Goal: Information Seeking & Learning: Learn about a topic

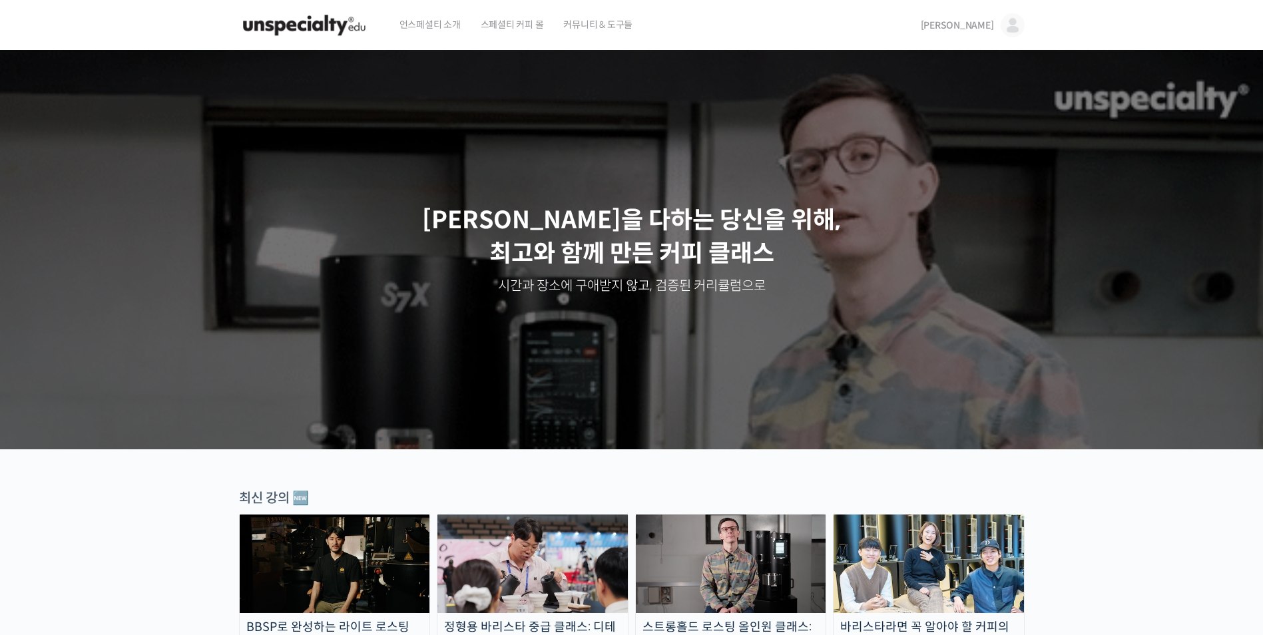
click at [977, 27] on span "[PERSON_NAME]" at bounding box center [957, 25] width 73 height 12
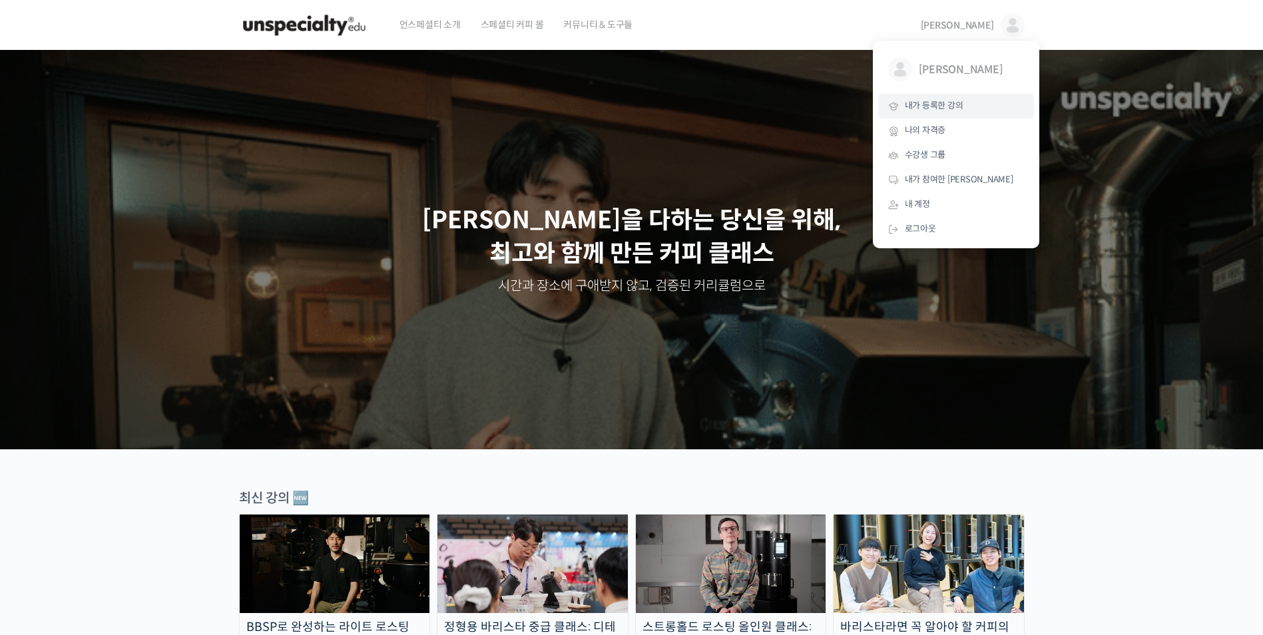
click at [945, 115] on link "내가 등록한 강의" at bounding box center [956, 106] width 156 height 25
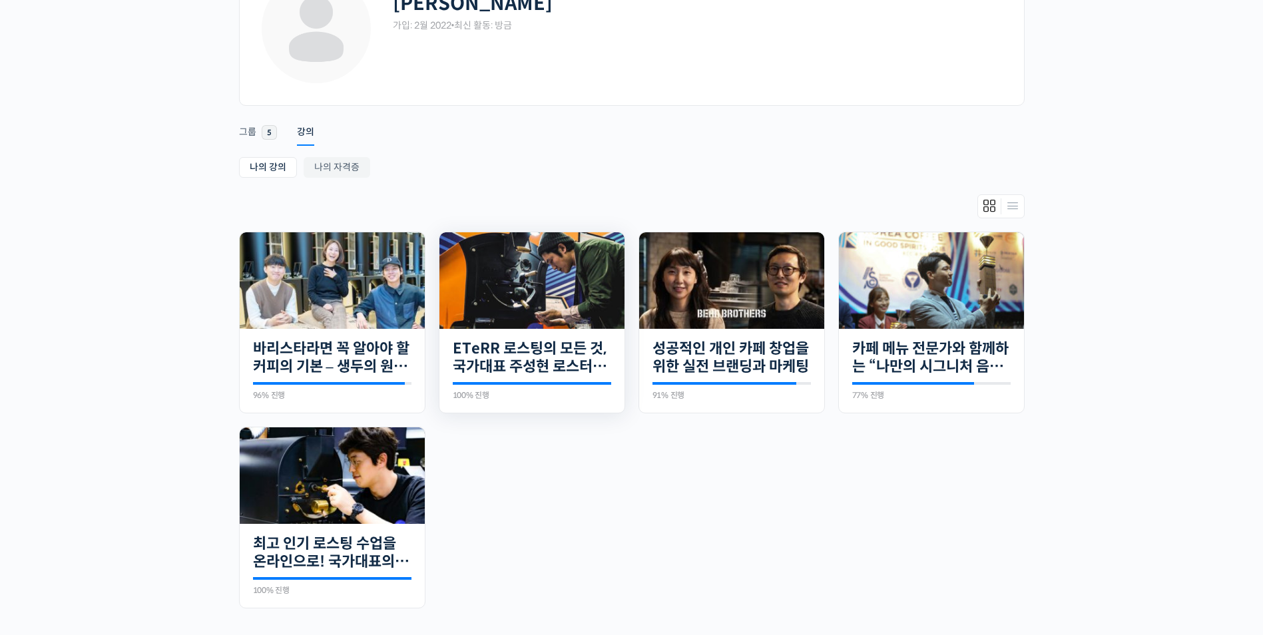
scroll to position [110, 0]
click at [550, 304] on img at bounding box center [531, 280] width 185 height 97
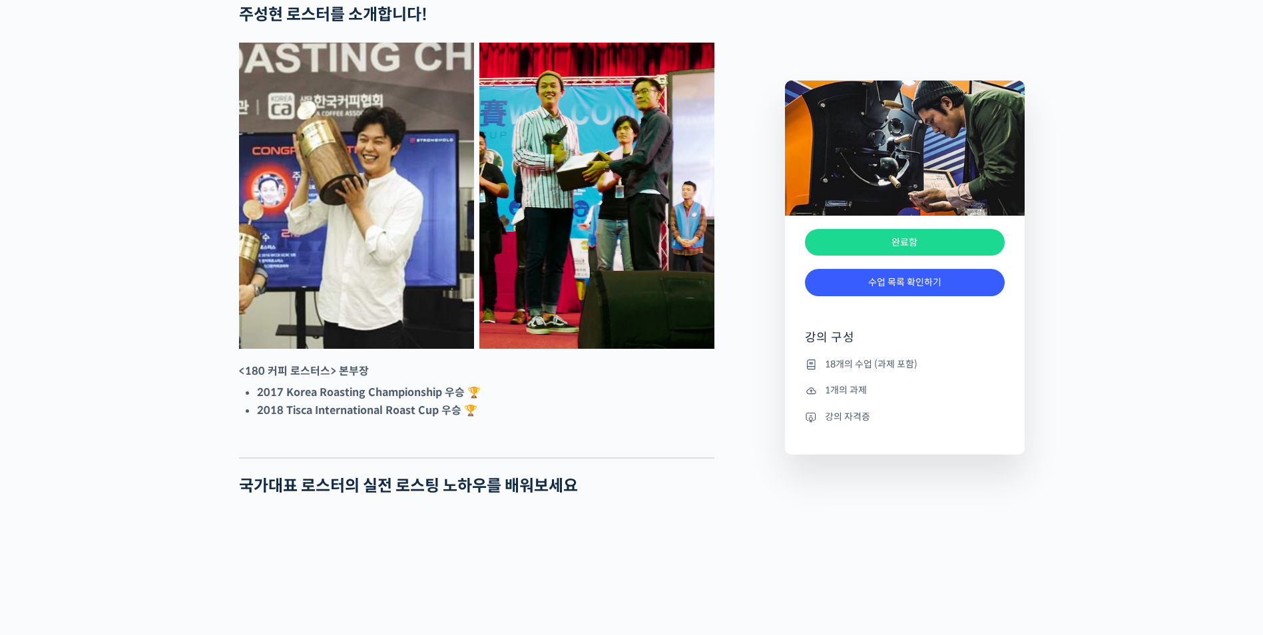
scroll to position [650, 0]
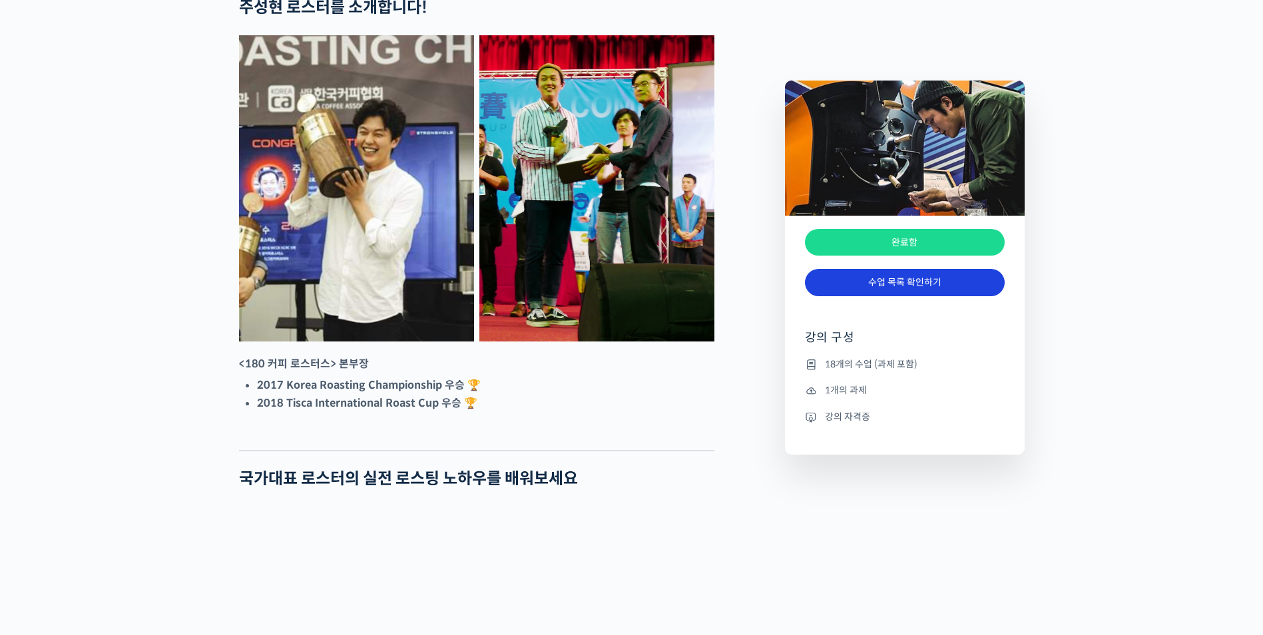
click at [900, 280] on link "수업 목록 확인하기" at bounding box center [905, 282] width 200 height 27
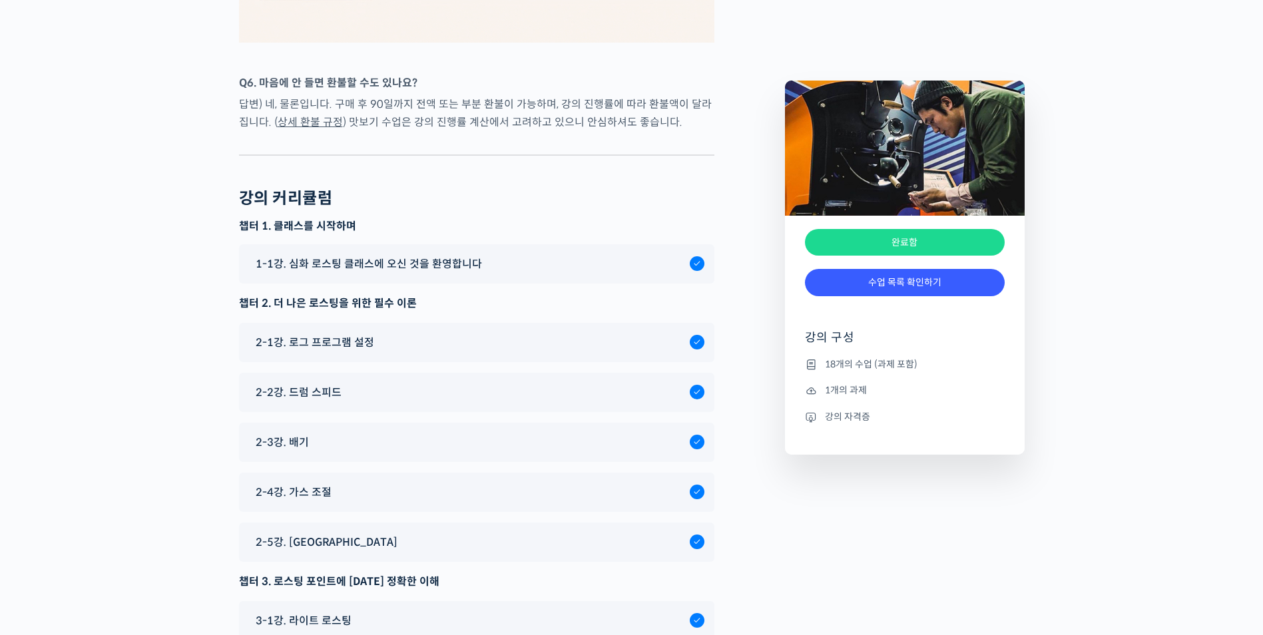
scroll to position [7462, 0]
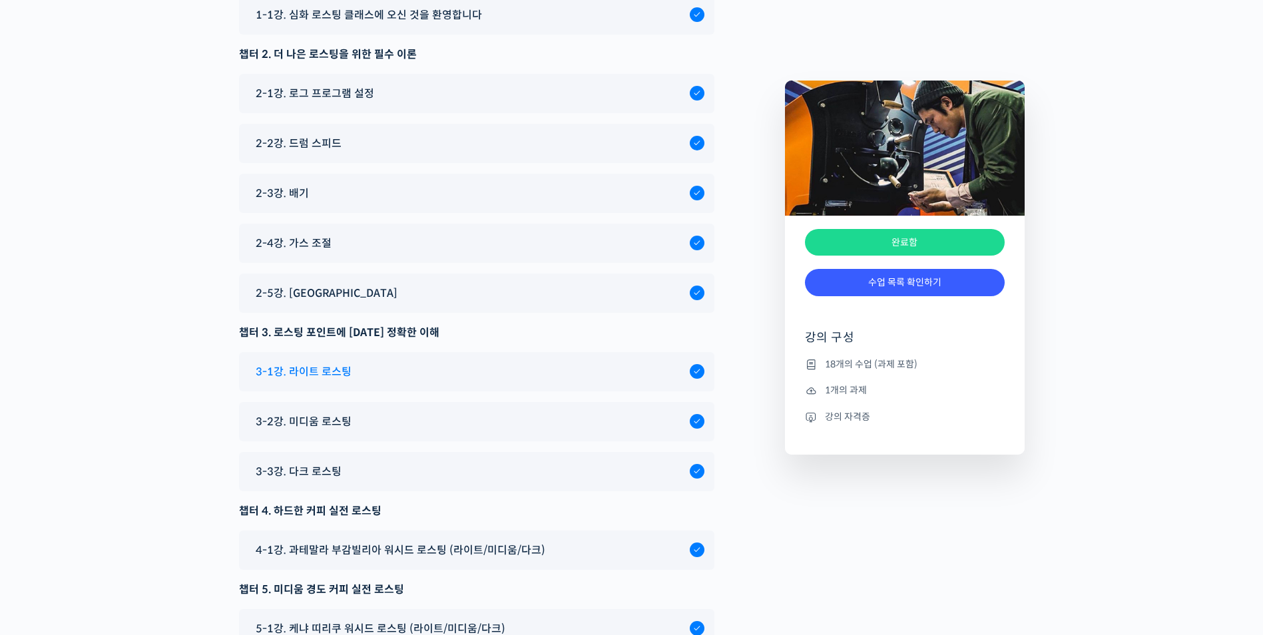
click at [525, 381] on div "3-1강. 라이트 로스팅" at bounding box center [469, 372] width 441 height 18
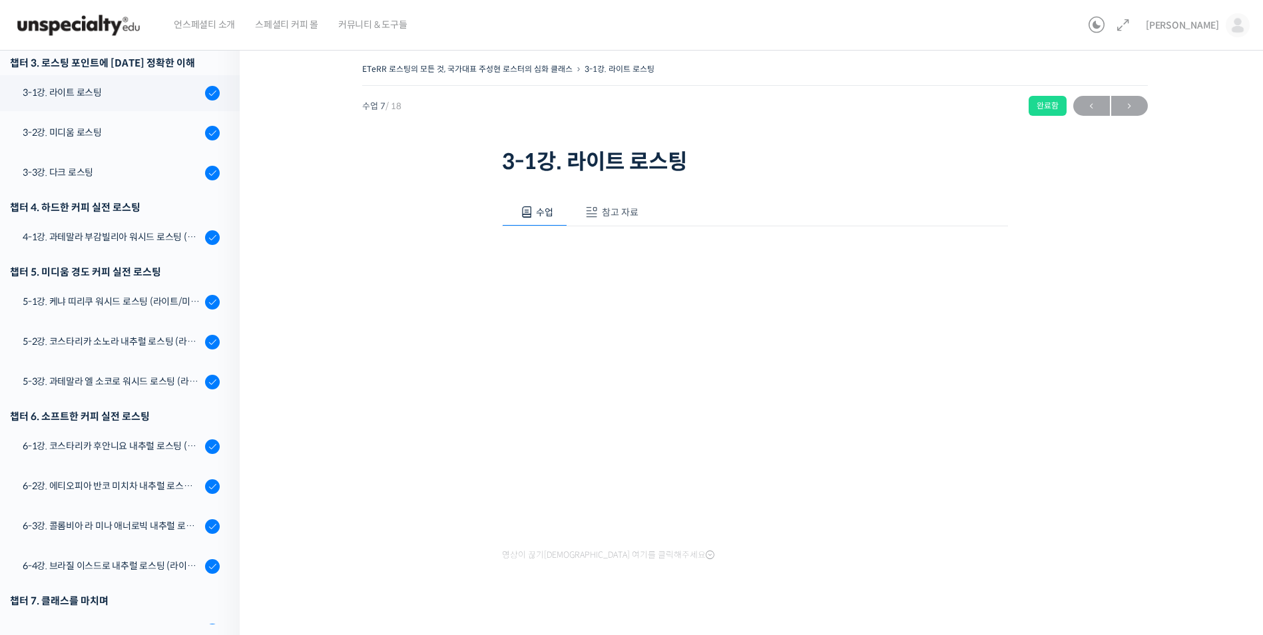
scroll to position [459, 0]
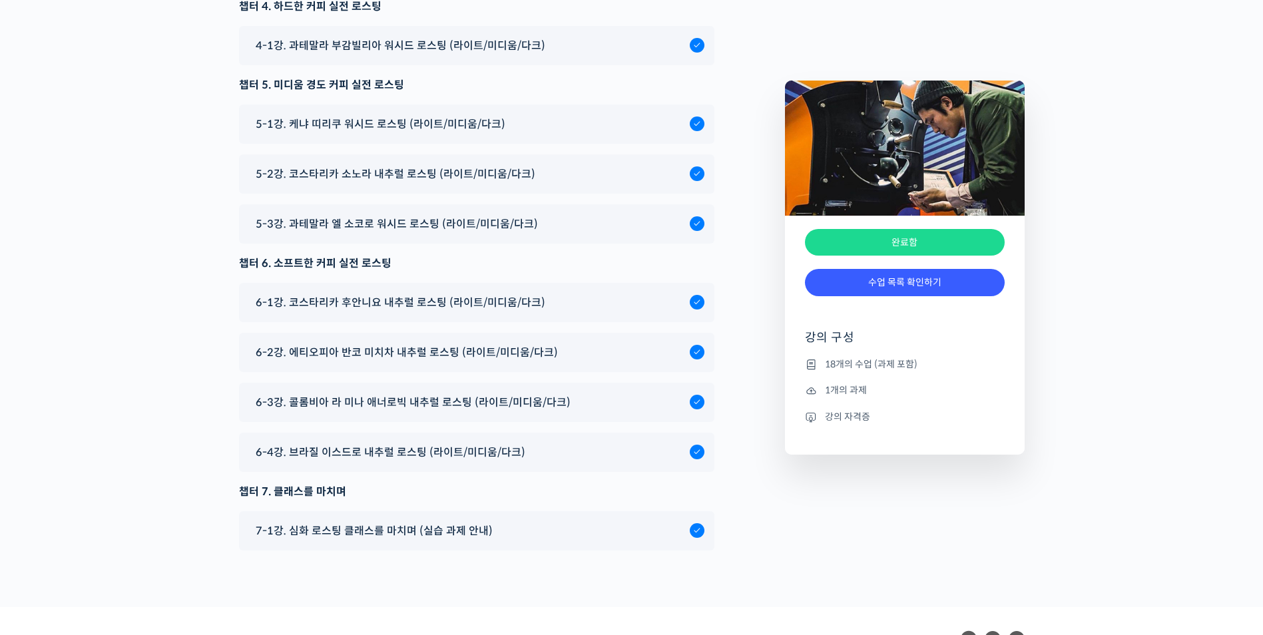
scroll to position [7967, 0]
click at [436, 461] on span "6-4강. 브라질 이스드로 내추럴 로스팅 (라이트/미디움/다크)" at bounding box center [391, 452] width 270 height 18
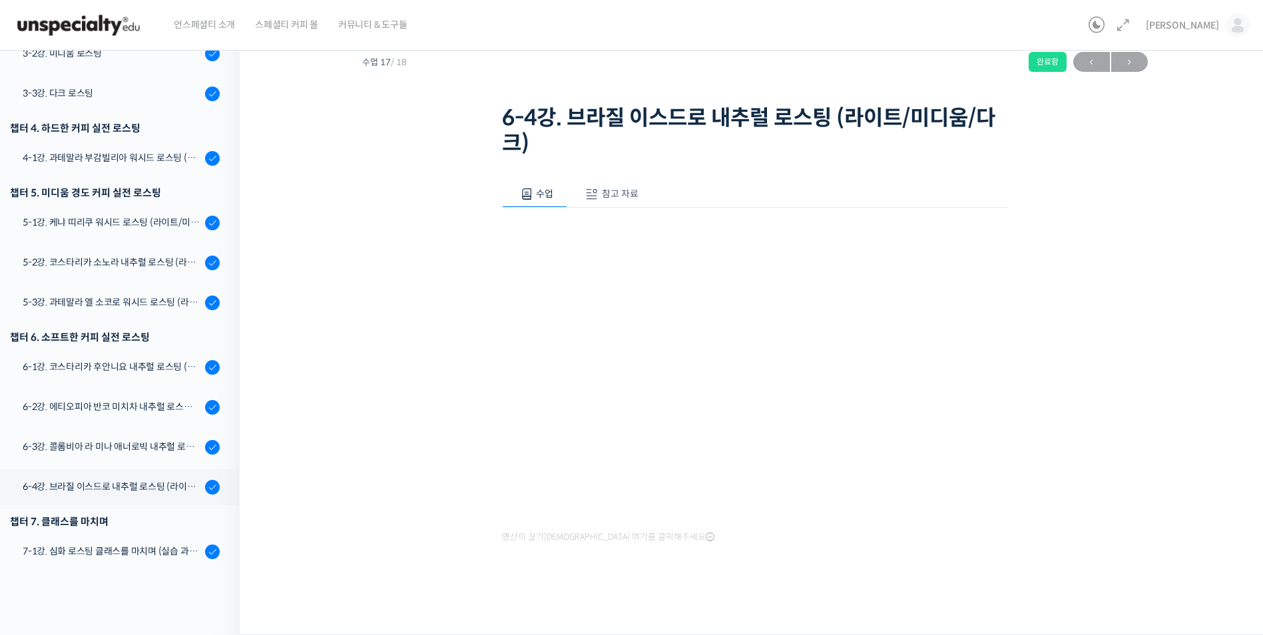
scroll to position [410, 0]
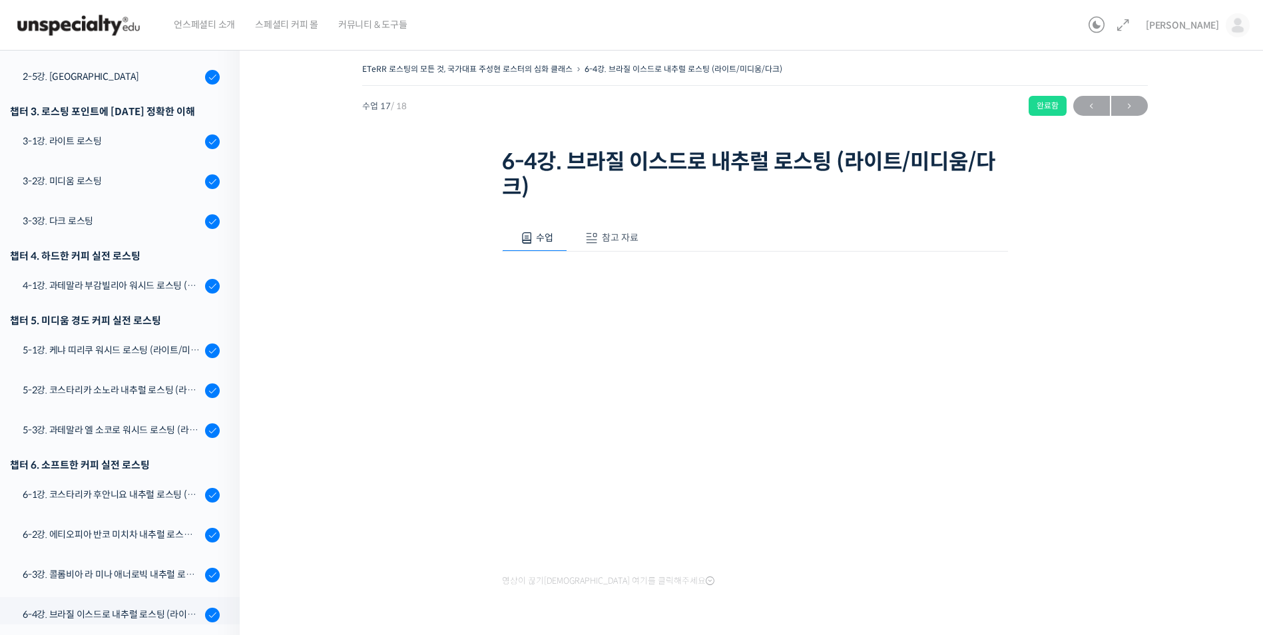
click at [391, 509] on div "ETeRR 로스팅의 모든 것, 국가대표 주성현 로스터의 심화 클래스 6-4강. 브라질 이스드로 내추럴 로스팅 (라이트/미디움/다크) 완료함 수…" at bounding box center [754, 356] width 897 height 592
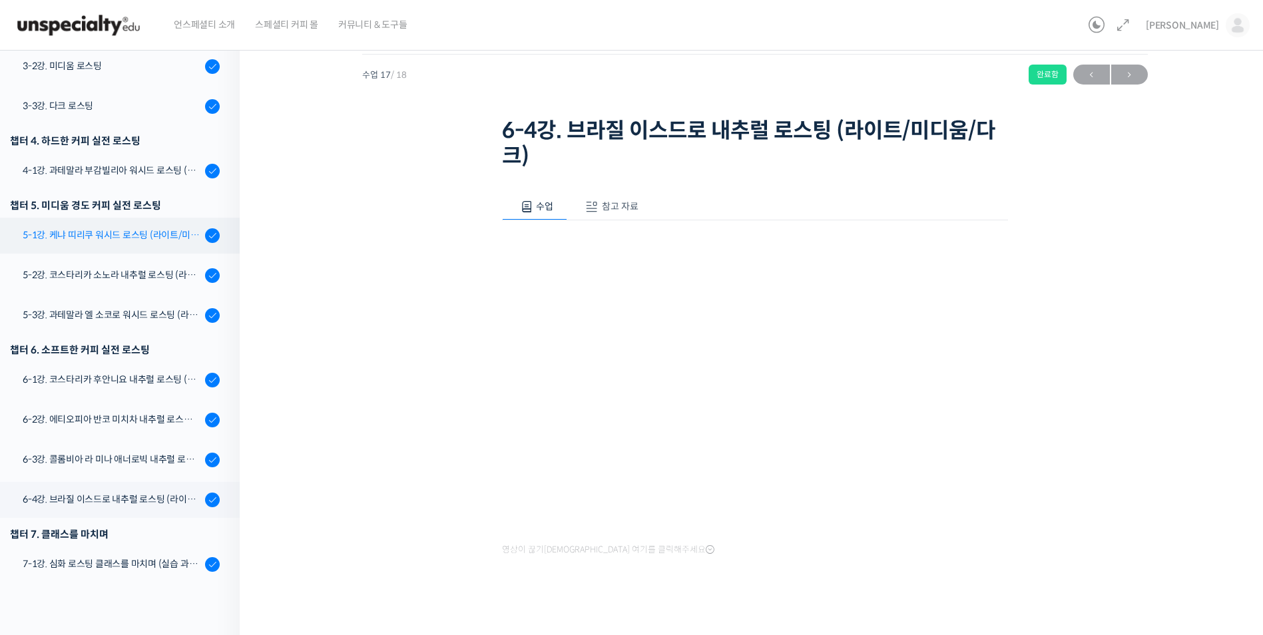
scroll to position [32, 0]
click at [119, 417] on div "6-2강. 에티오피아 반코 미치차 내추럴 로스팅 (라이트/미디움/다크)" at bounding box center [112, 418] width 178 height 15
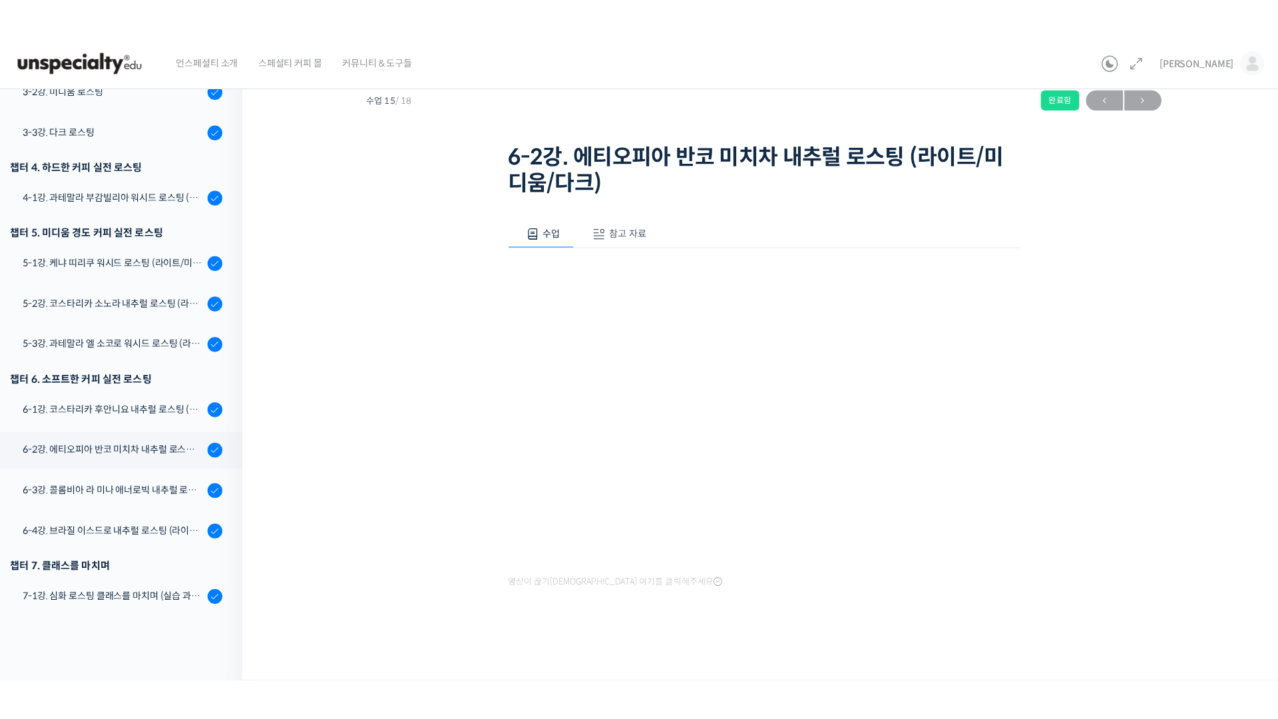
scroll to position [410, 0]
